Goal: Transaction & Acquisition: Obtain resource

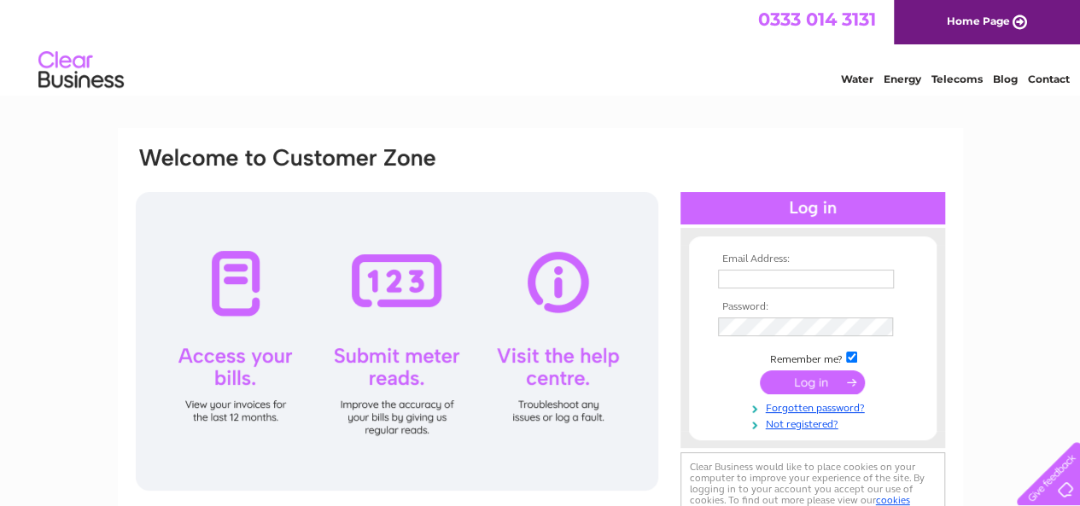
type input "accounts@money-station.co.uk"
click at [821, 373] on input "submit" at bounding box center [812, 382] width 105 height 24
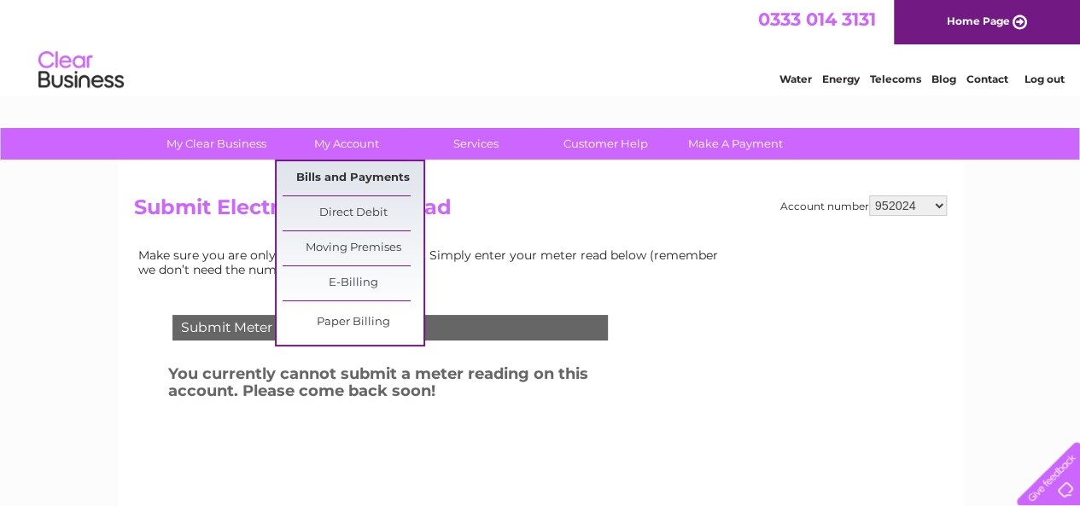
click at [352, 173] on link "Bills and Payments" at bounding box center [353, 178] width 141 height 34
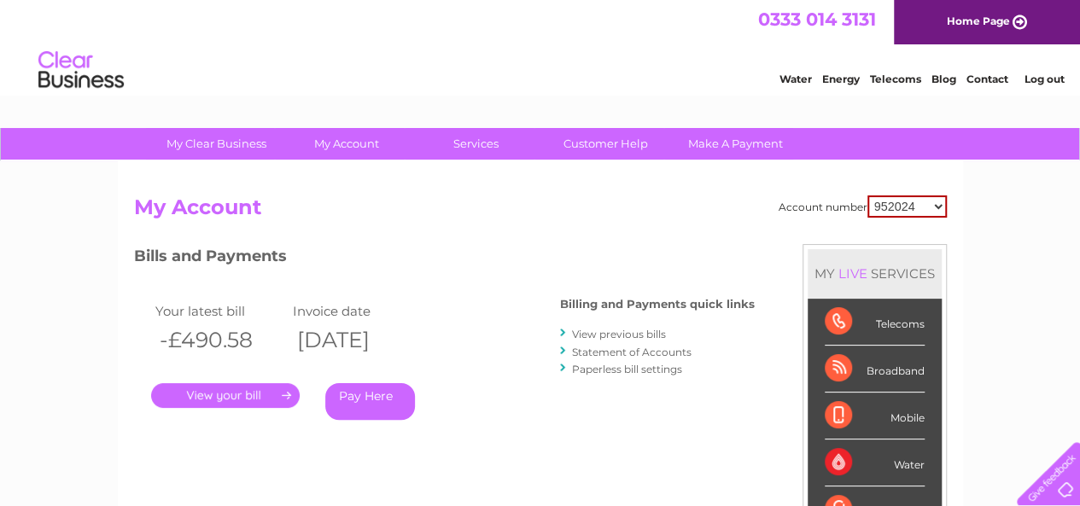
click at [886, 209] on select "952024 969717 30314510 30314513" at bounding box center [906, 206] width 79 height 22
select select "969717"
click at [867, 195] on select "952024 969717 30314510 30314513" at bounding box center [906, 206] width 79 height 22
click at [900, 209] on select "952024 969717 30314510 30314513" at bounding box center [908, 205] width 78 height 20
select select "30314510"
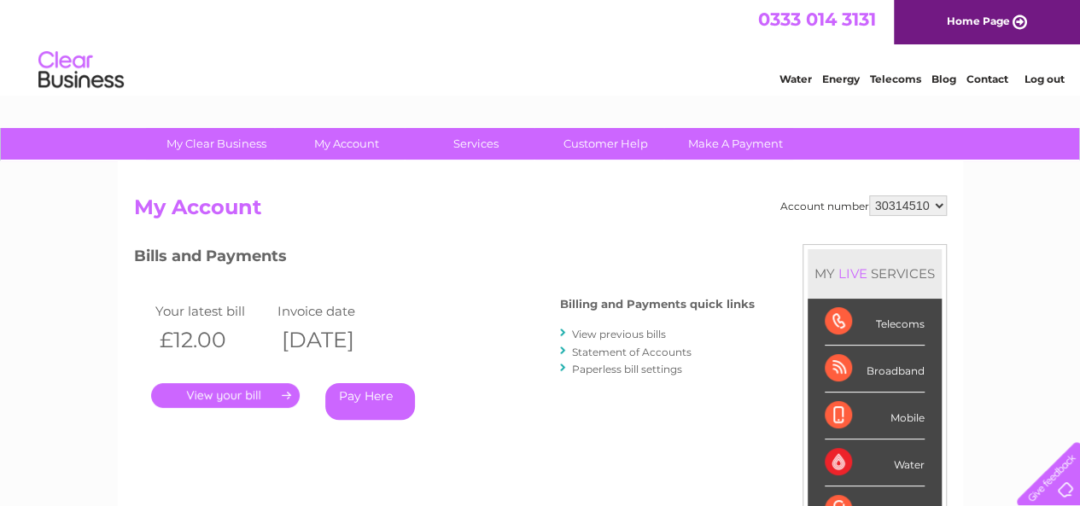
click at [869, 195] on select "952024 969717 30314510 30314513" at bounding box center [908, 205] width 78 height 20
click at [219, 393] on link "." at bounding box center [225, 395] width 149 height 25
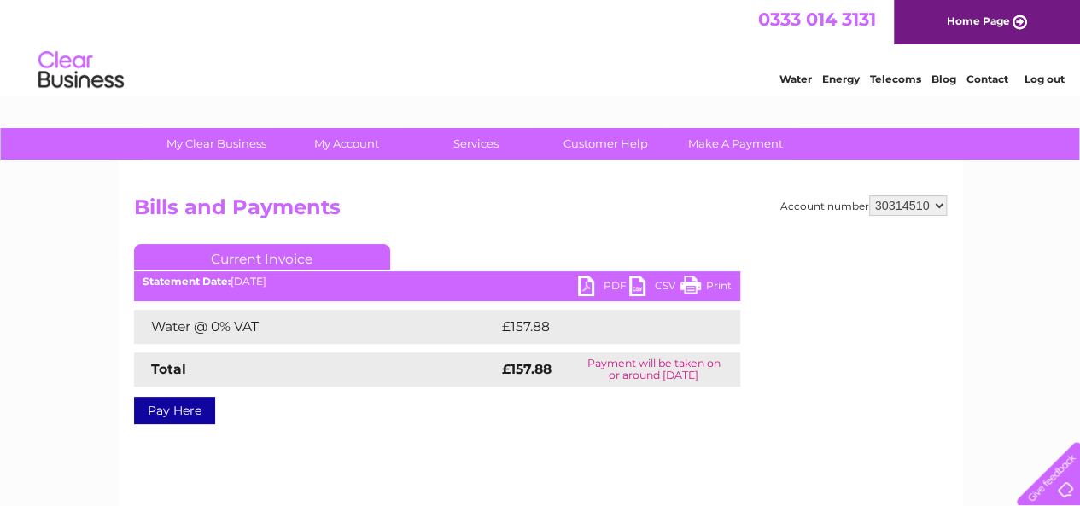
click at [592, 283] on link "PDF" at bounding box center [603, 288] width 51 height 25
click at [897, 199] on select "952024 969717 30314510 30314513" at bounding box center [908, 205] width 78 height 20
select select "30314513"
click at [869, 195] on select "952024 969717 30314510 30314513" at bounding box center [908, 205] width 78 height 20
